Goal: Transaction & Acquisition: Purchase product/service

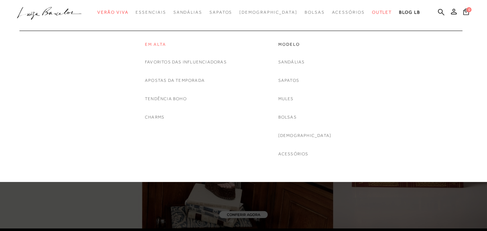
click at [154, 46] on link "Em alta" at bounding box center [186, 44] width 82 height 6
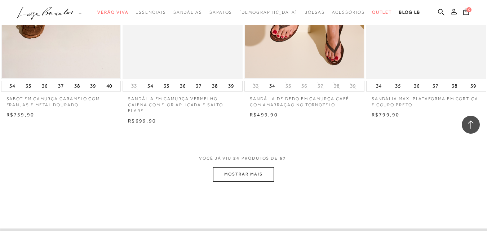
scroll to position [1369, 0]
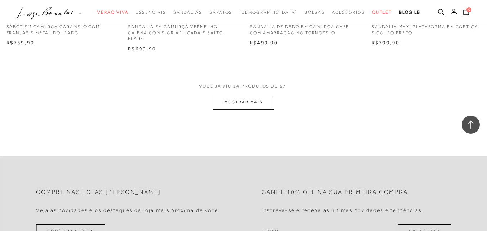
click at [240, 100] on button "MOSTRAR MAIS" at bounding box center [243, 102] width 61 height 14
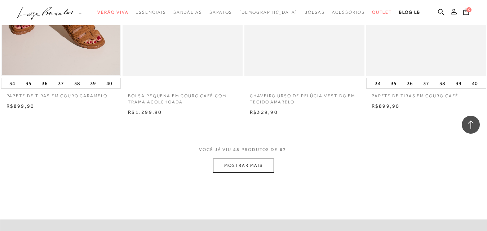
scroll to position [2702, 0]
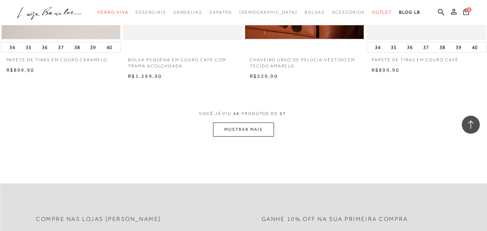
click at [253, 130] on button "MOSTRAR MAIS" at bounding box center [243, 129] width 61 height 14
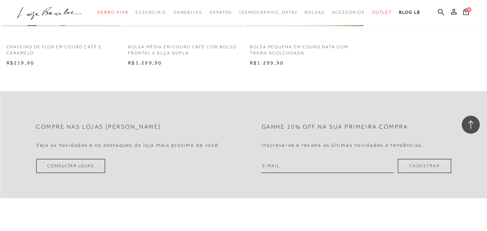
scroll to position [3891, 0]
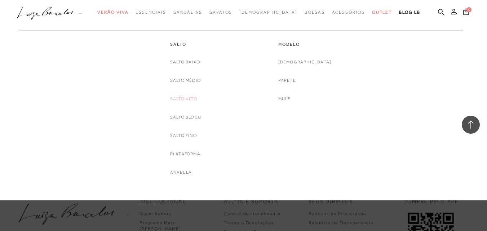
click at [189, 98] on link "Salto Alto" at bounding box center [183, 99] width 27 height 8
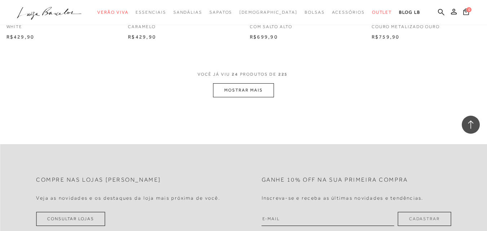
scroll to position [1405, 0]
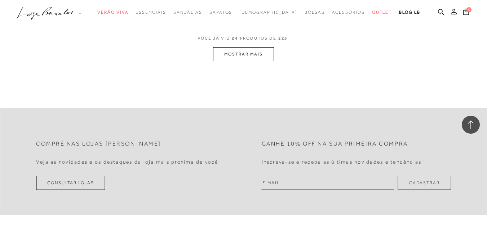
click at [249, 55] on button "MOSTRAR MAIS" at bounding box center [243, 54] width 61 height 14
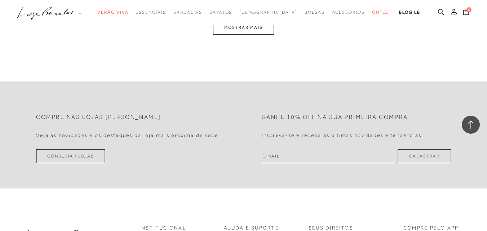
scroll to position [2702, 0]
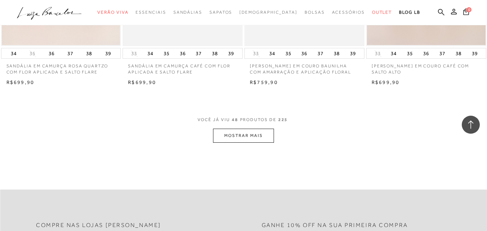
click at [248, 131] on button "MOSTRAR MAIS" at bounding box center [243, 136] width 61 height 14
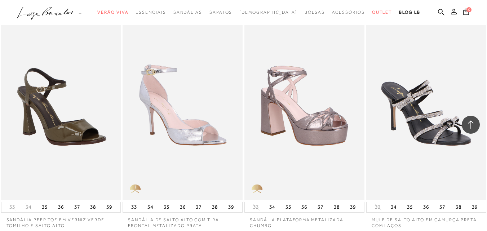
scroll to position [4071, 0]
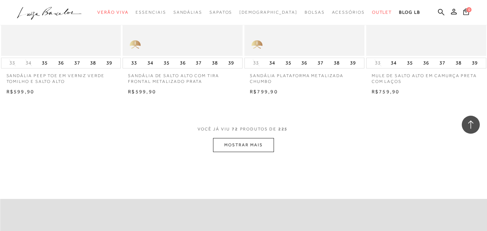
click at [262, 143] on button "MOSTRAR MAIS" at bounding box center [243, 145] width 61 height 14
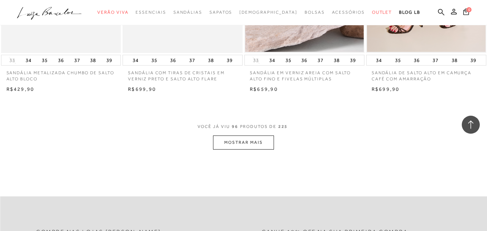
scroll to position [5476, 0]
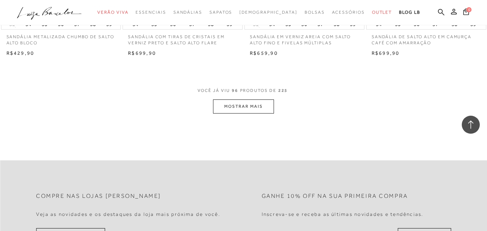
click at [246, 107] on button "MOSTRAR MAIS" at bounding box center [243, 106] width 61 height 14
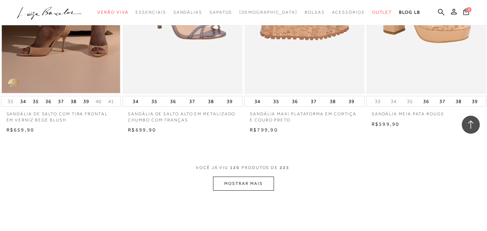
scroll to position [6845, 0]
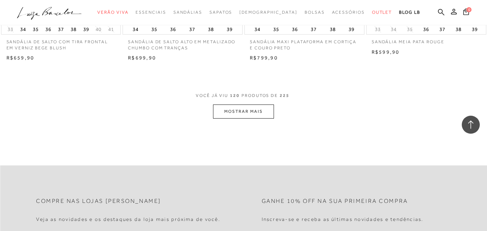
click at [263, 113] on button "MOSTRAR MAIS" at bounding box center [243, 111] width 61 height 14
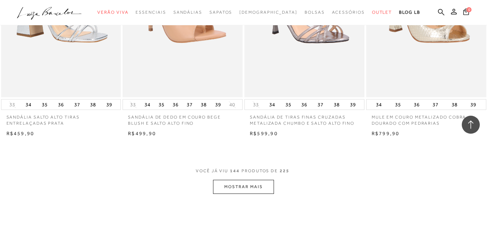
scroll to position [8214, 0]
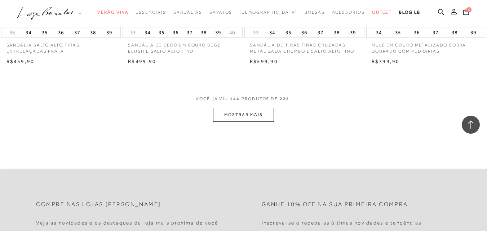
click at [265, 119] on button "MOSTRAR MAIS" at bounding box center [243, 115] width 61 height 14
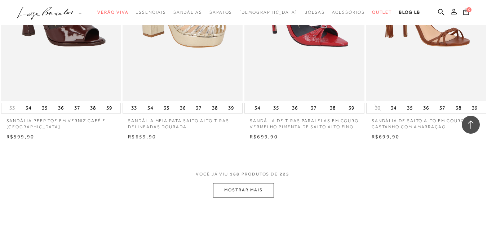
scroll to position [9547, 0]
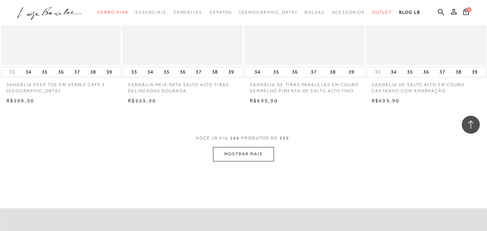
click at [246, 159] on button "MOSTRAR MAIS" at bounding box center [243, 154] width 61 height 14
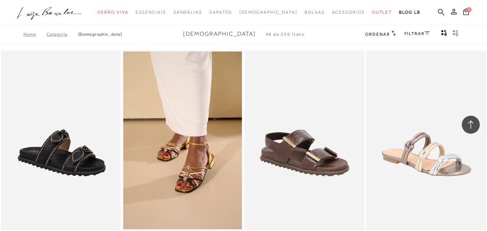
scroll to position [2702, 0]
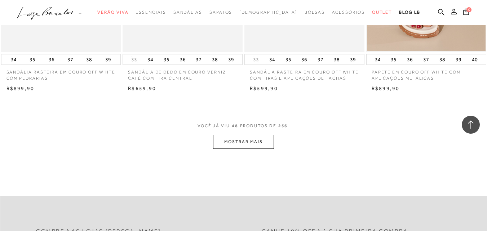
click at [259, 135] on button "MOSTRAR MAIS" at bounding box center [243, 142] width 61 height 14
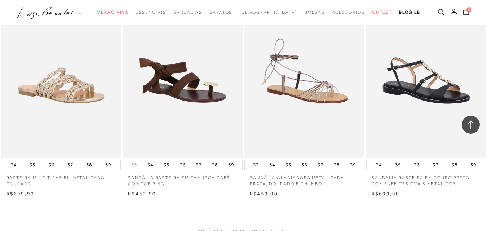
scroll to position [4071, 0]
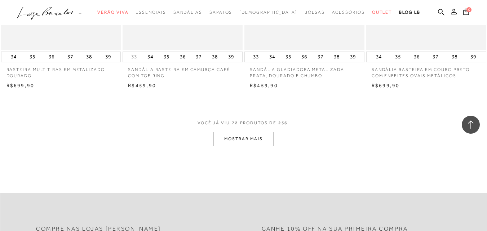
click at [242, 134] on button "MOSTRAR MAIS" at bounding box center [243, 139] width 61 height 14
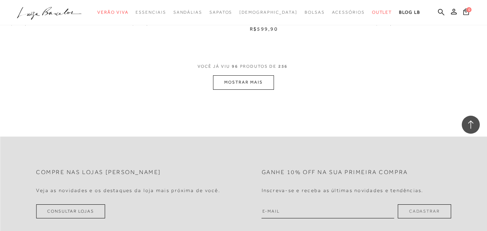
scroll to position [5476, 0]
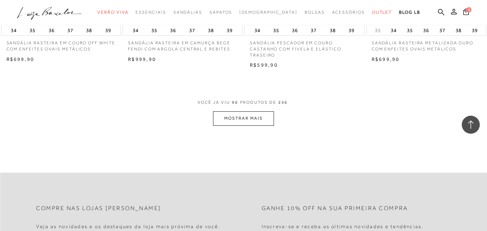
click at [245, 114] on button "MOSTRAR MAIS" at bounding box center [243, 118] width 61 height 14
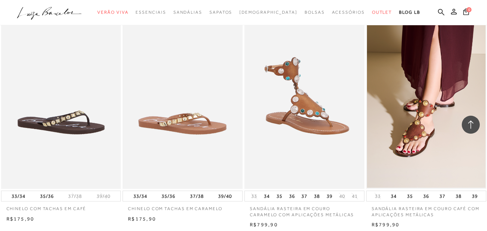
scroll to position [6809, 0]
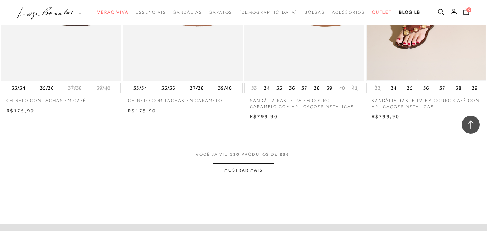
click at [241, 163] on button "MOSTRAR MAIS" at bounding box center [243, 170] width 61 height 14
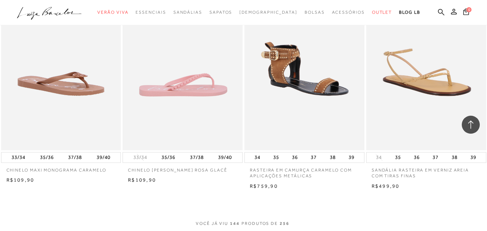
scroll to position [8178, 0]
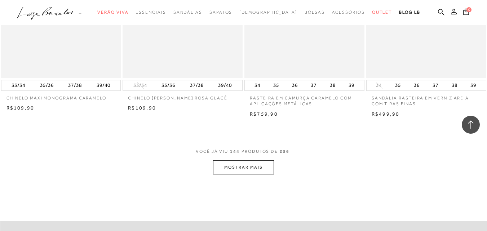
click at [238, 160] on button "MOSTRAR MAIS" at bounding box center [243, 167] width 61 height 14
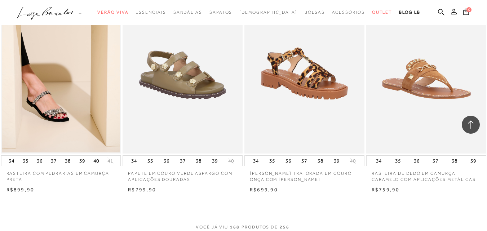
scroll to position [9547, 0]
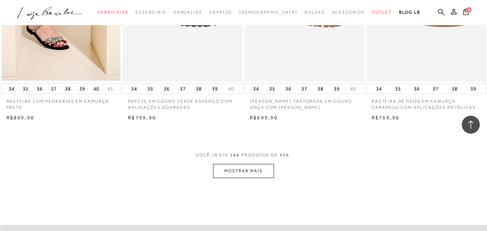
click at [239, 164] on button "MOSTRAR MAIS" at bounding box center [243, 171] width 61 height 14
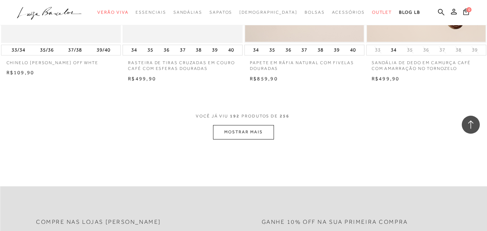
scroll to position [10988, 0]
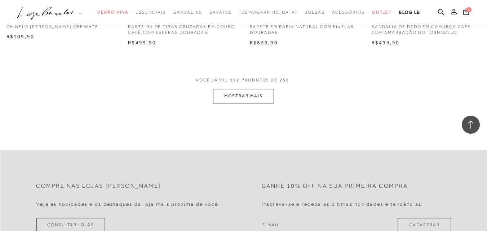
click at [246, 89] on button "MOSTRAR MAIS" at bounding box center [243, 96] width 61 height 14
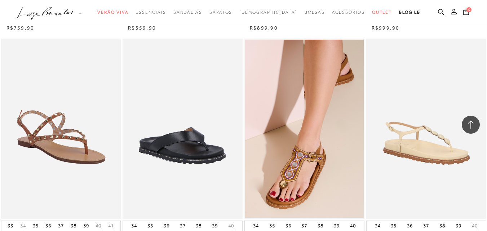
scroll to position [11492, 0]
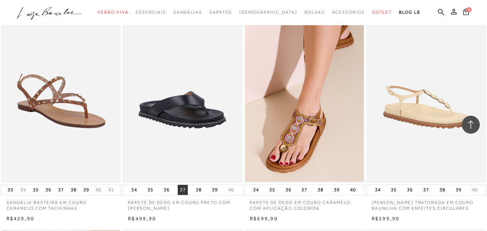
click at [182, 185] on button "37" at bounding box center [183, 190] width 10 height 10
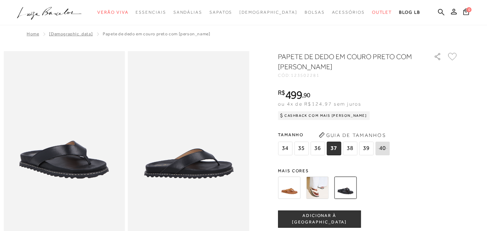
click at [318, 191] on img at bounding box center [317, 188] width 22 height 22
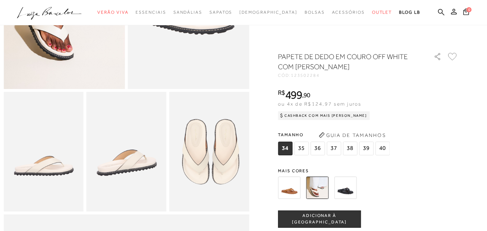
scroll to position [180, 0]
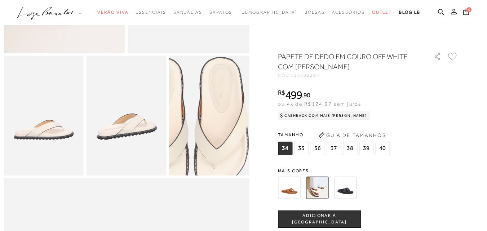
click at [232, 115] on img at bounding box center [188, 122] width 160 height 240
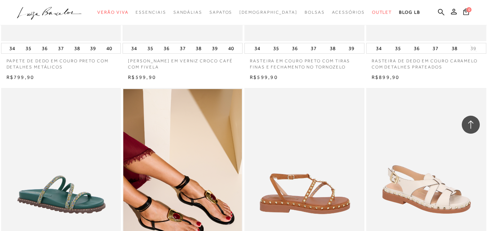
scroll to position [10159, 0]
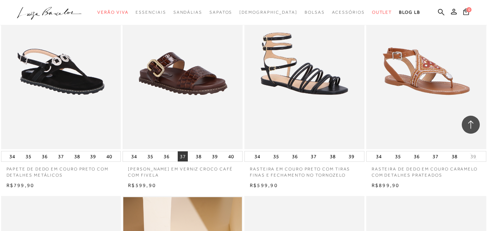
click at [182, 151] on button "37" at bounding box center [183, 156] width 10 height 10
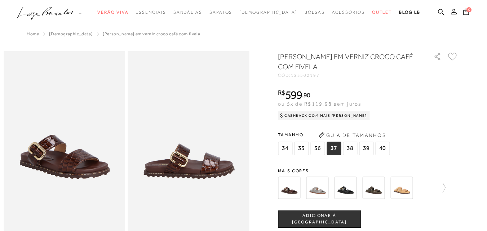
click at [318, 222] on span "ADICIONAR À SACOLA" at bounding box center [319, 219] width 82 height 13
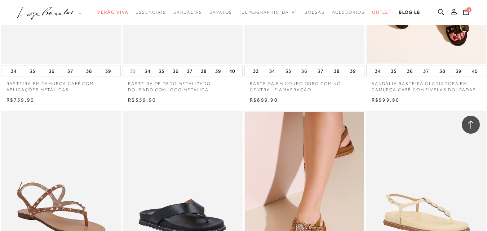
scroll to position [11420, 0]
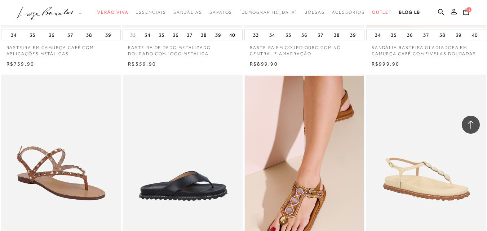
click at [184, 175] on img at bounding box center [182, 165] width 119 height 180
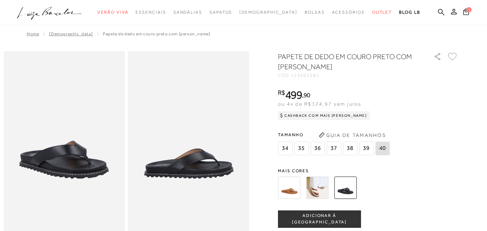
click at [334, 147] on span "37" at bounding box center [333, 149] width 14 height 14
click at [323, 217] on span "ADICIONAR À SACOLA" at bounding box center [319, 219] width 82 height 13
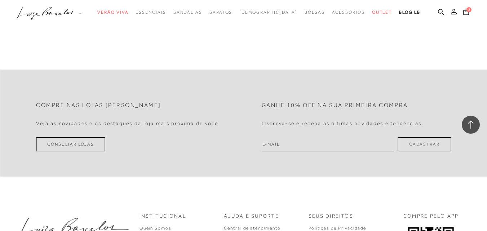
scroll to position [12321, 0]
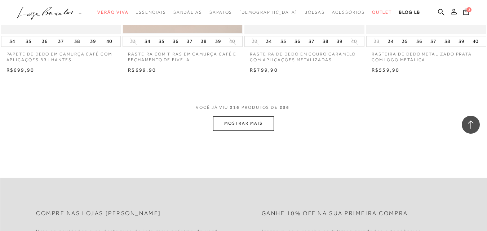
click at [247, 117] on button "MOSTRAR MAIS" at bounding box center [243, 123] width 61 height 14
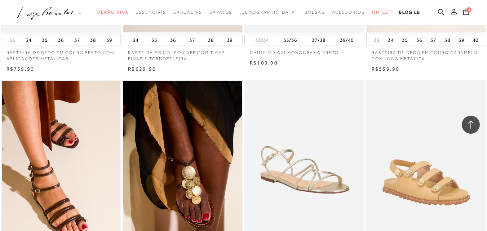
scroll to position [13653, 0]
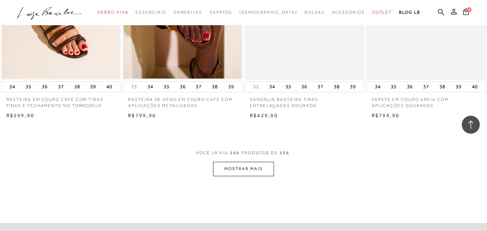
click at [251, 164] on button "MOSTRAR MAIS" at bounding box center [243, 169] width 61 height 14
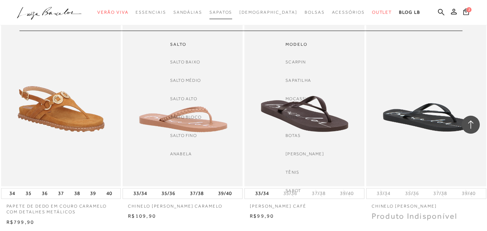
scroll to position [14286, 0]
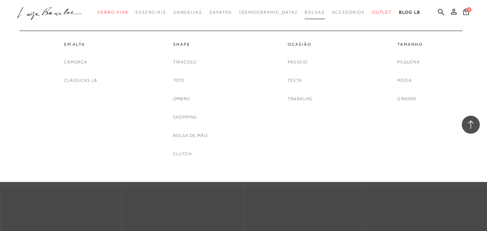
click at [304, 10] on span "Bolsas" at bounding box center [314, 12] width 20 height 5
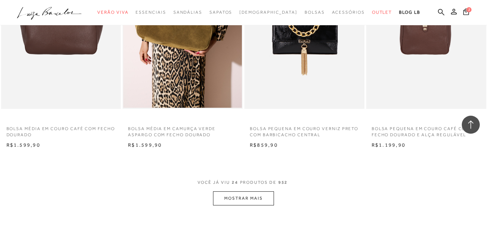
scroll to position [1369, 0]
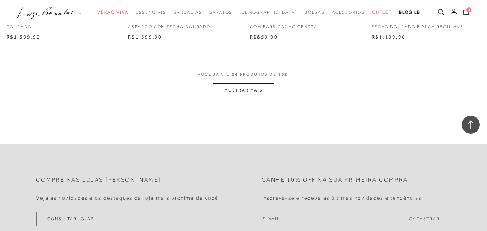
click at [256, 88] on button "MOSTRAR MAIS" at bounding box center [243, 90] width 61 height 14
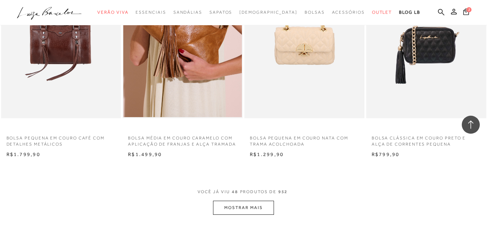
scroll to position [2666, 0]
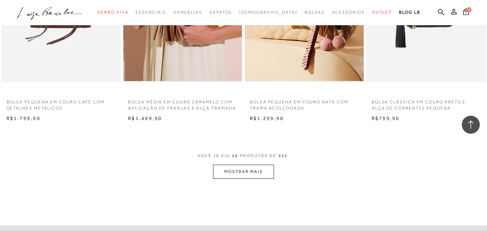
click at [264, 173] on button "MOSTRAR MAIS" at bounding box center [243, 172] width 61 height 14
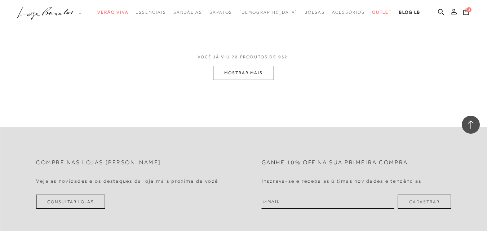
scroll to position [4179, 0]
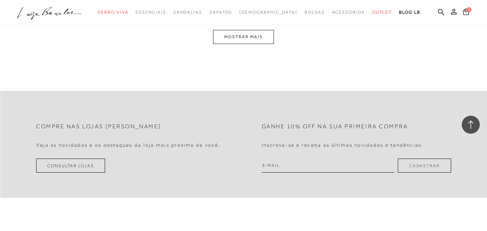
click at [250, 44] on button "MOSTRAR MAIS" at bounding box center [243, 37] width 61 height 14
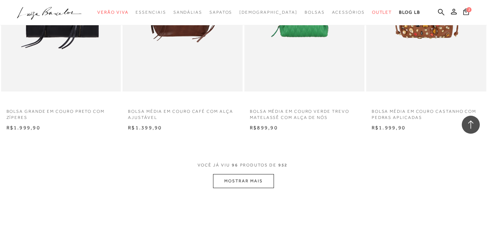
scroll to position [5149, 0]
